Goal: Task Accomplishment & Management: Manage account settings

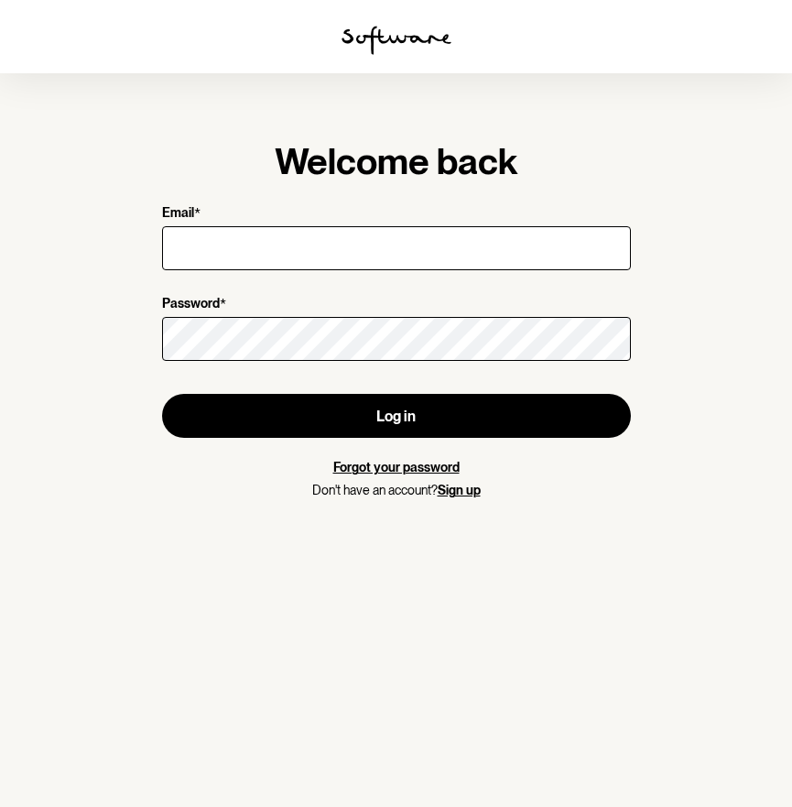
click at [396, 228] on input "Email *" at bounding box center [396, 248] width 469 height 44
type input "[EMAIL_ADDRESS][DOMAIN_NAME]"
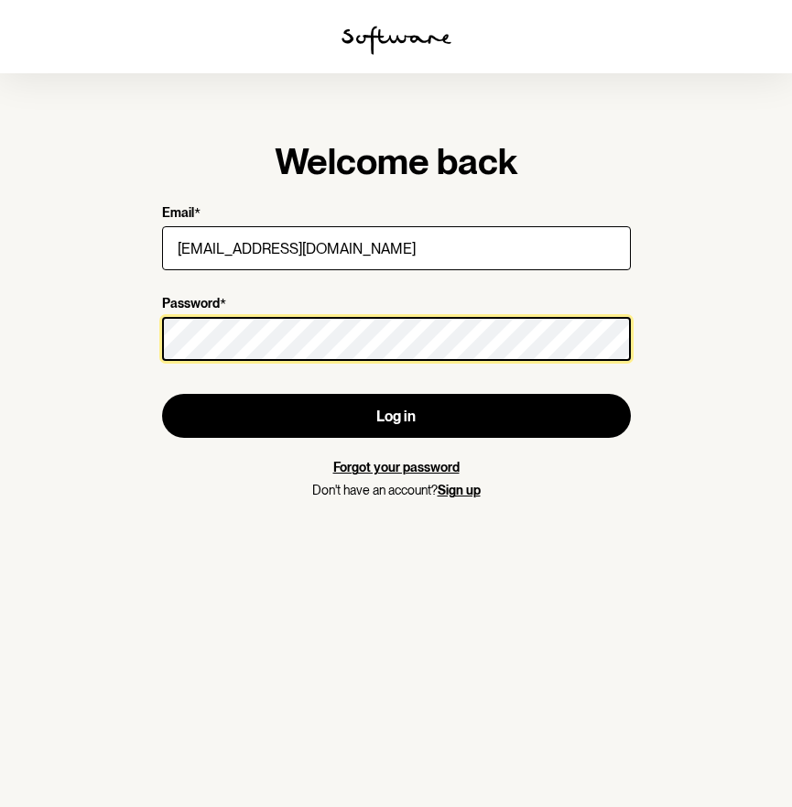
click at [602, 0] on body "Welcome back Email * [PERSON_NAME][EMAIL_ADDRESS][DOMAIN_NAME] Password * Log i…" at bounding box center [396, 0] width 792 height 0
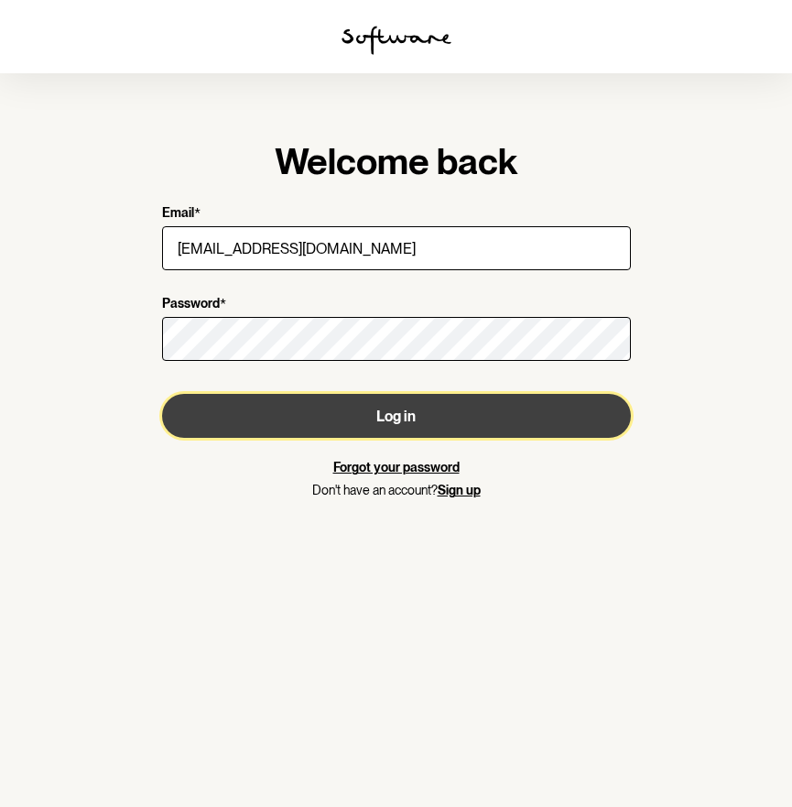
click at [534, 419] on button "Log in" at bounding box center [396, 416] width 469 height 44
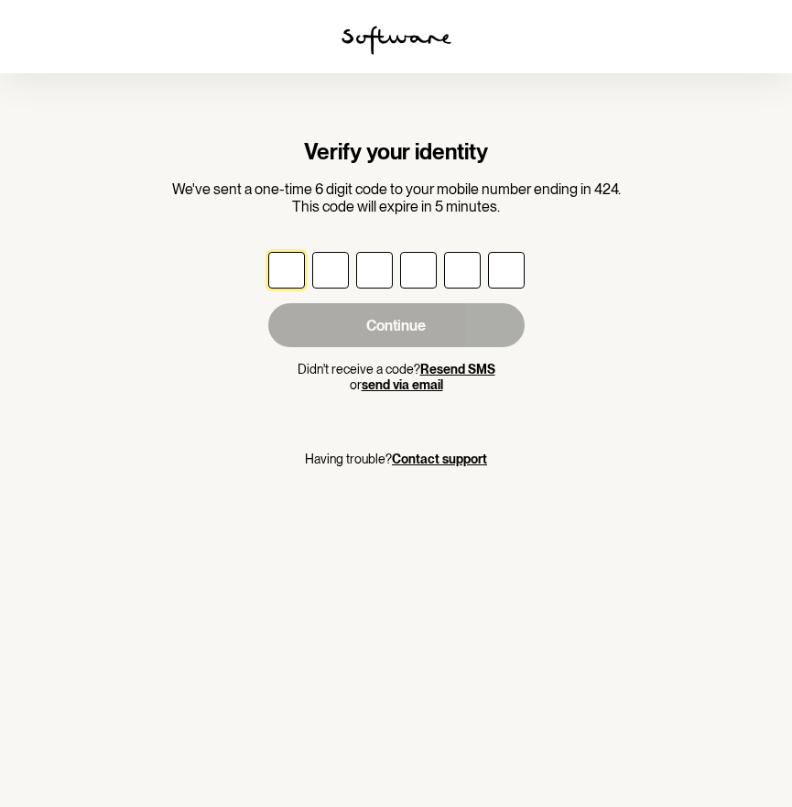
type input "4"
type input "7"
type input "5"
type input "3"
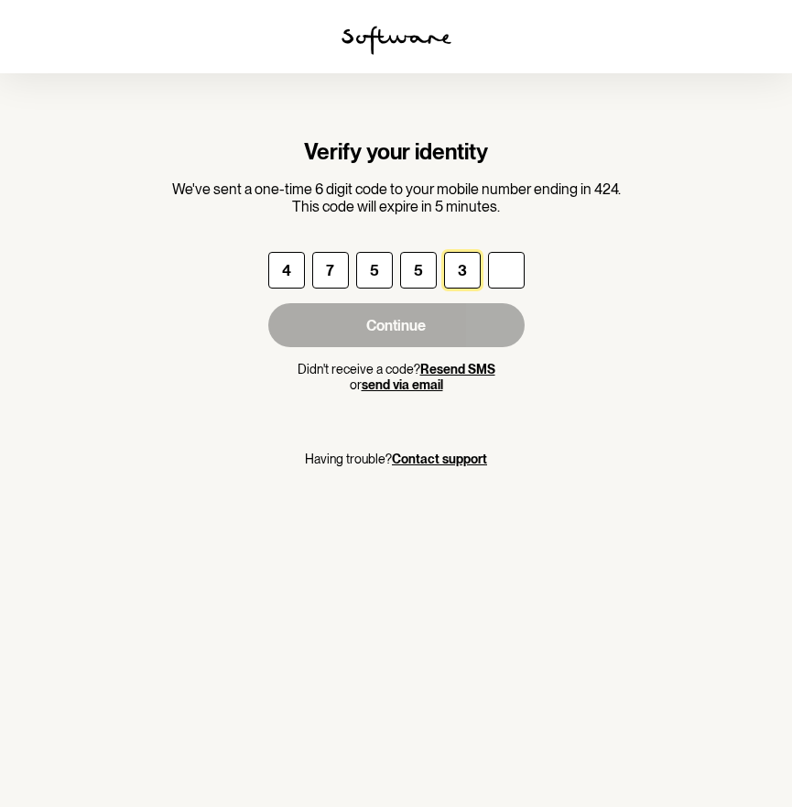
type input "2"
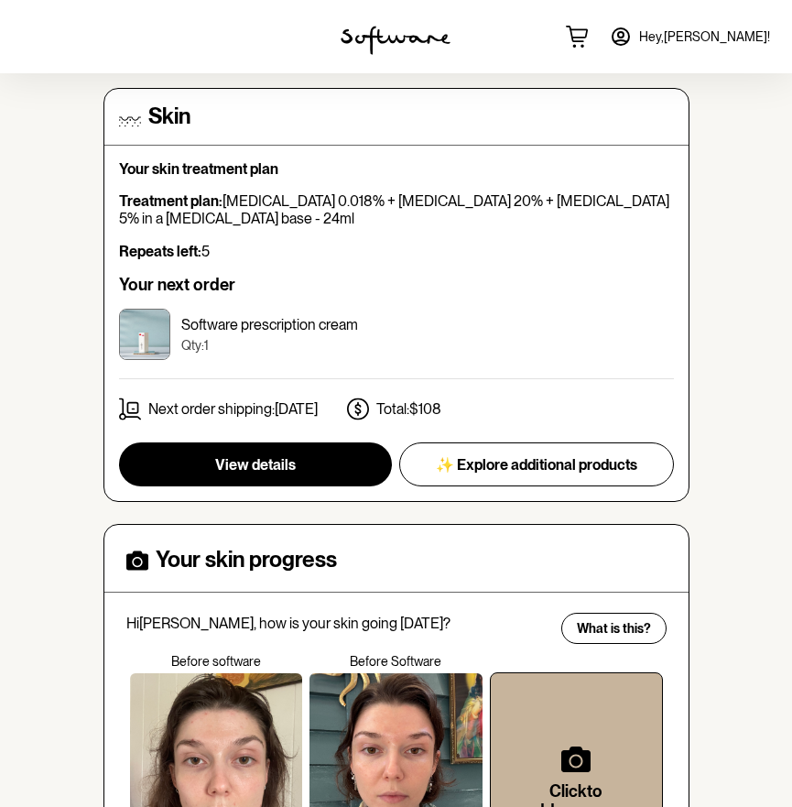
scroll to position [503, 0]
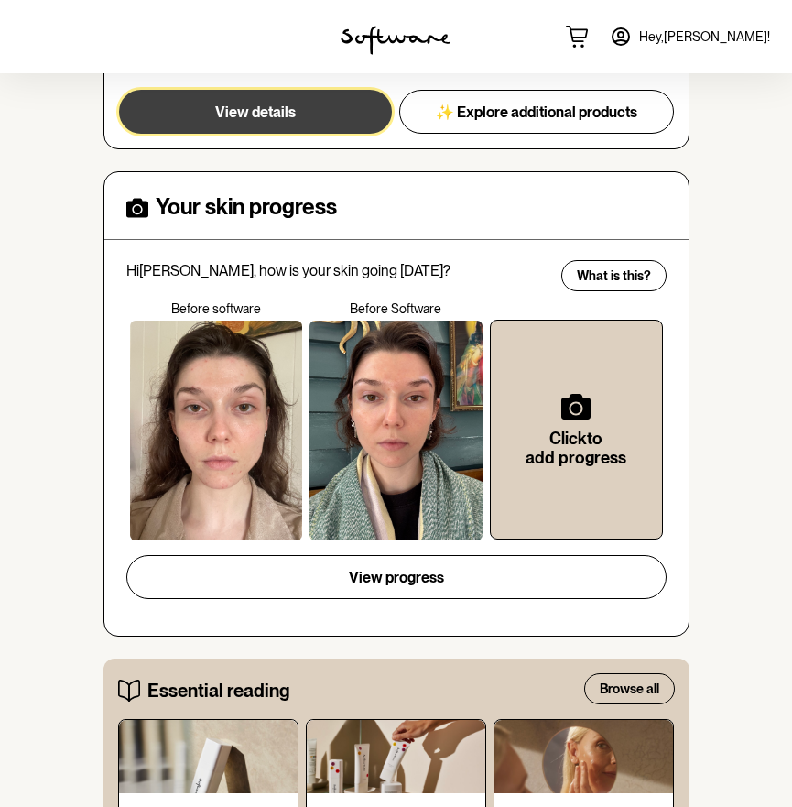
click at [316, 112] on button "View details" at bounding box center [255, 112] width 273 height 44
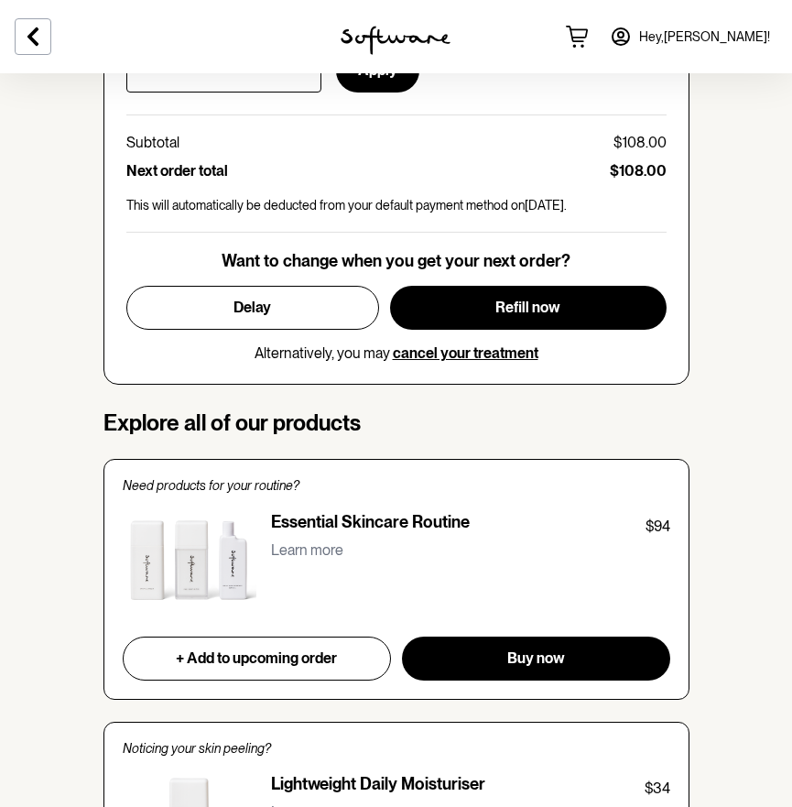
scroll to position [816, 0]
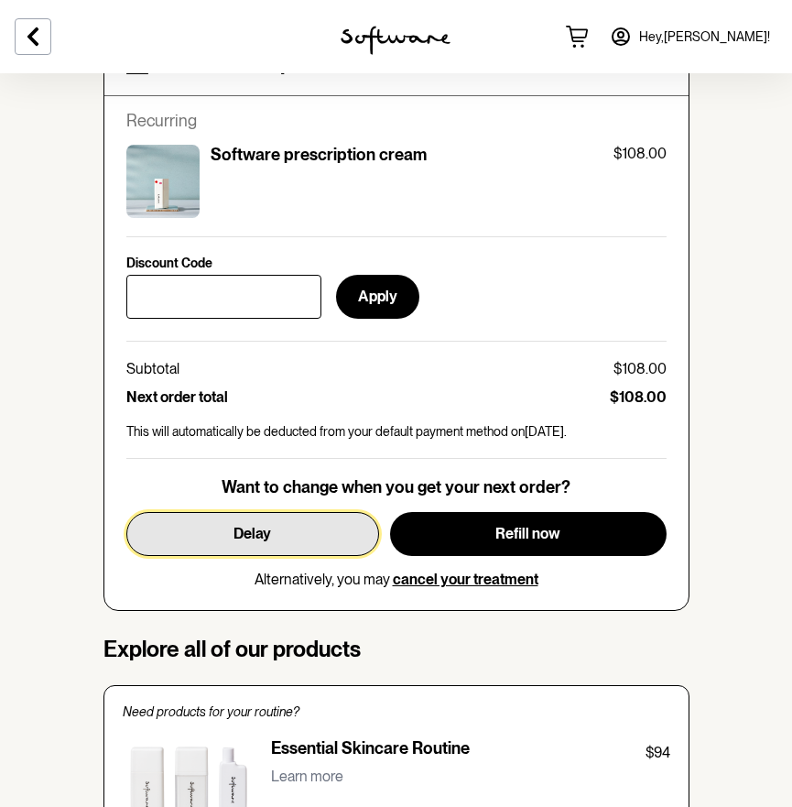
click at [325, 546] on button "Delay" at bounding box center [252, 534] width 253 height 44
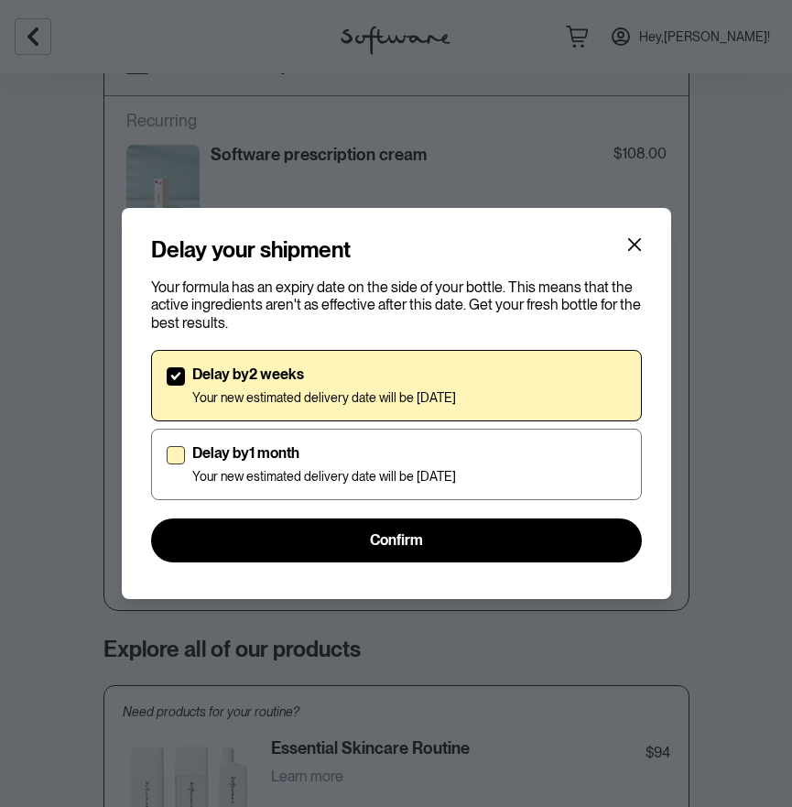
click at [332, 442] on label "Delay by 1 month Your new estimated delivery date will be [DATE]" at bounding box center [396, 464] width 491 height 71
click at [167, 463] on input "Delay by 1 month Your new estimated delivery date will be [DATE]" at bounding box center [166, 463] width 1 height 1
checkbox input "true"
checkbox input "false"
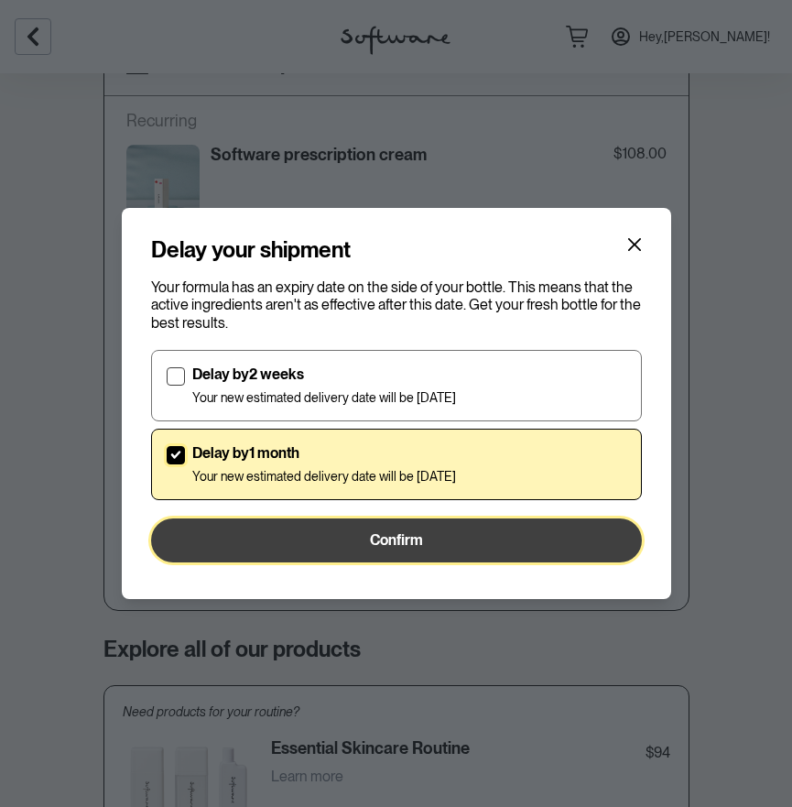
click at [355, 541] on button "Confirm" at bounding box center [396, 540] width 491 height 44
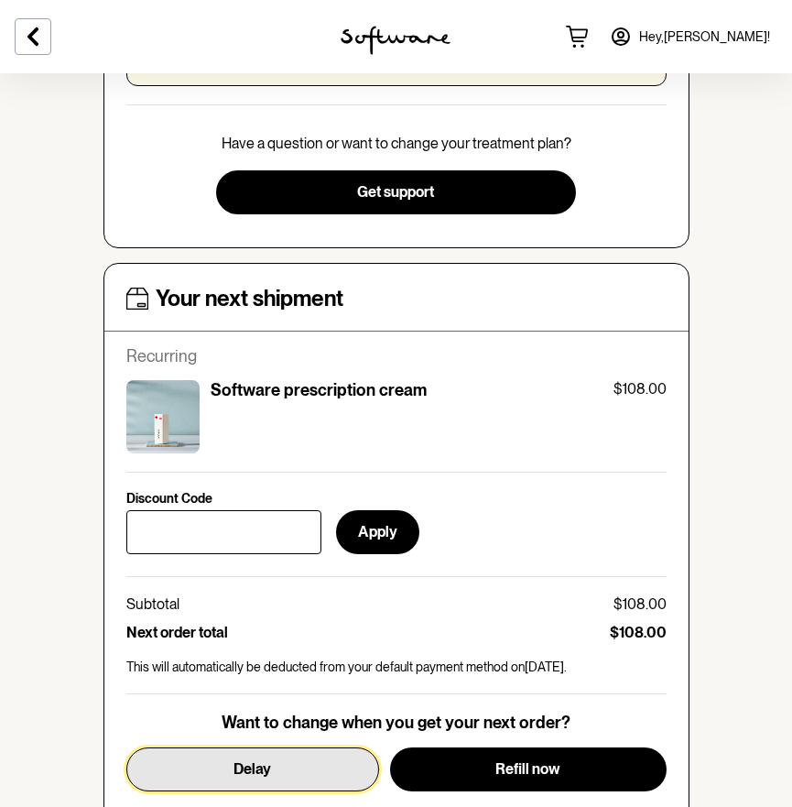
scroll to position [701, 0]
